Goal: Find specific page/section: Find specific page/section

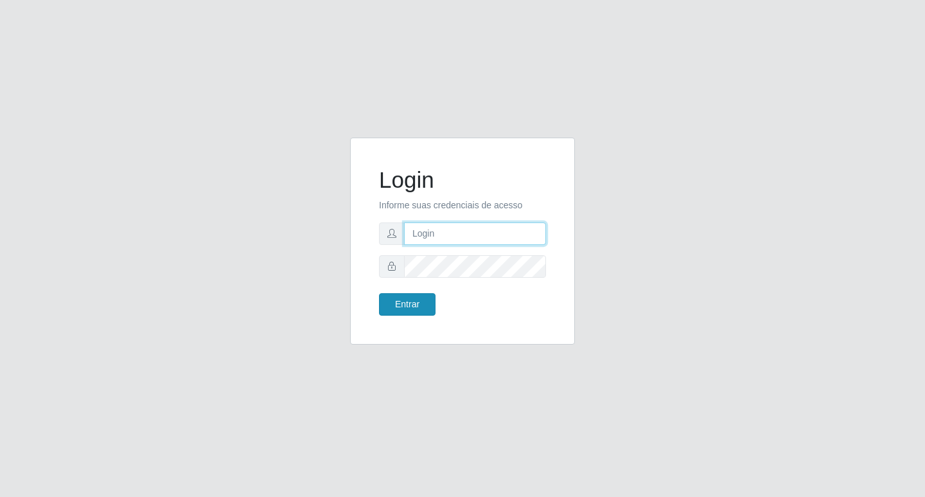
type input "[PERSON_NAME]@bcruzarmas"
click at [387, 305] on button "Entrar" at bounding box center [407, 304] width 57 height 22
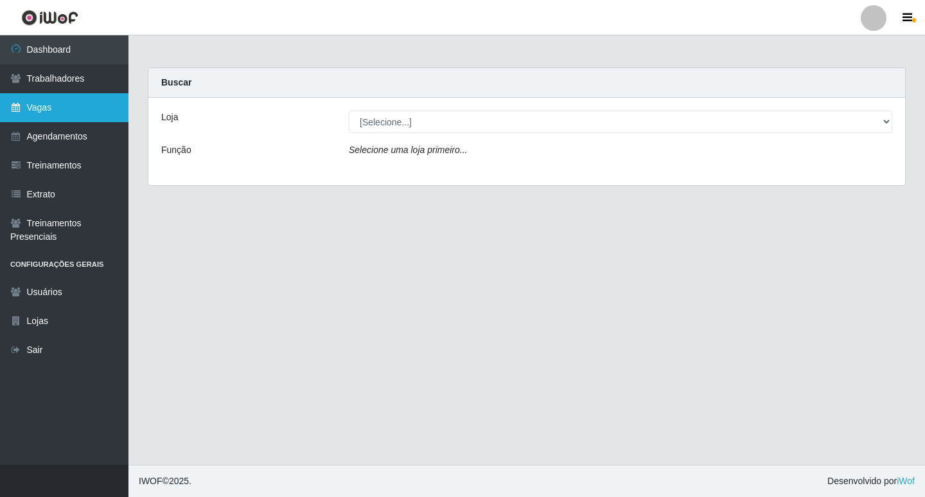
click at [51, 104] on link "Vagas" at bounding box center [64, 107] width 129 height 29
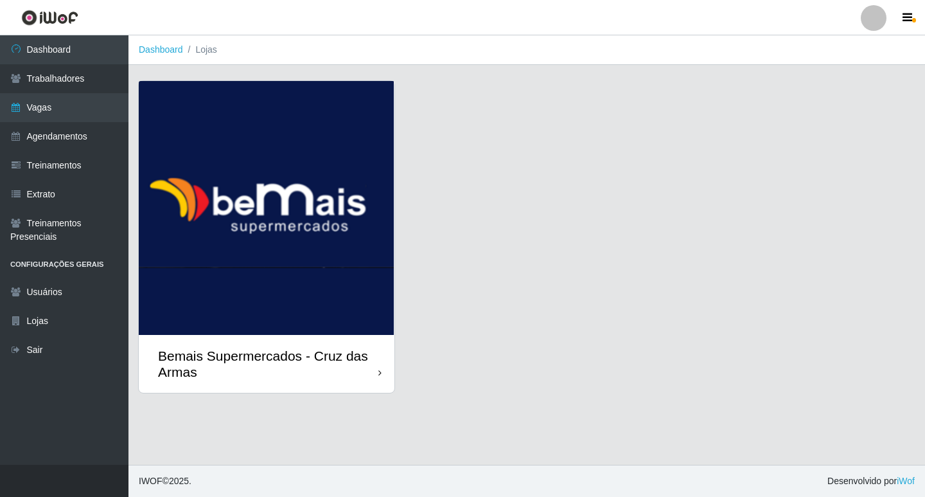
click at [327, 238] on img at bounding box center [267, 208] width 256 height 254
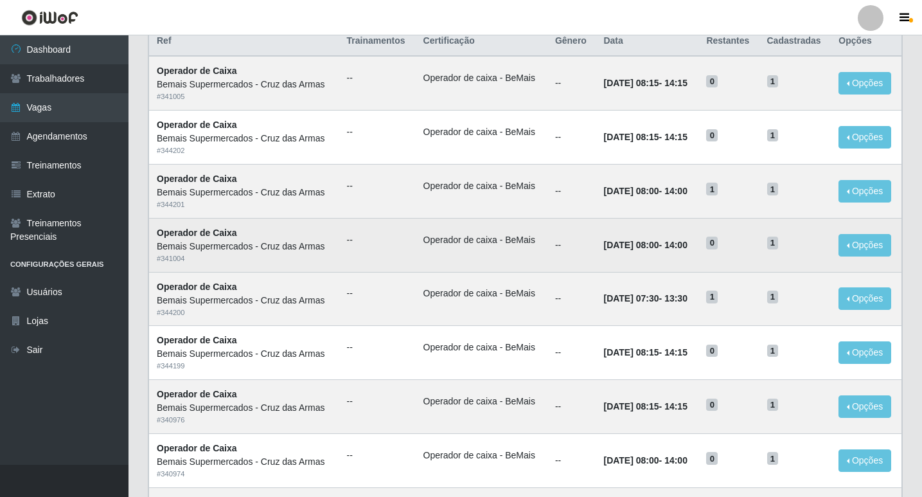
scroll to position [129, 0]
